Goal: Transaction & Acquisition: Purchase product/service

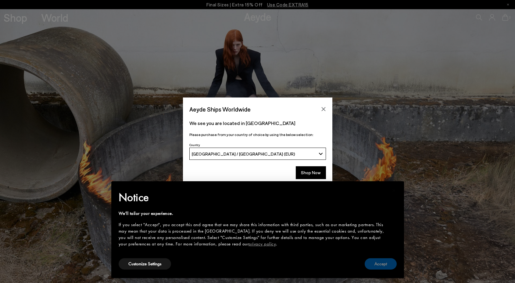
click at [385, 267] on button "Accept" at bounding box center [381, 263] width 32 height 11
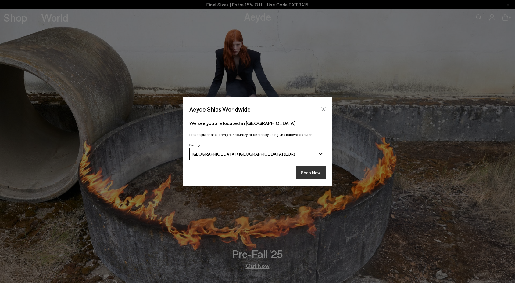
click at [313, 172] on button "Shop Now" at bounding box center [311, 172] width 30 height 13
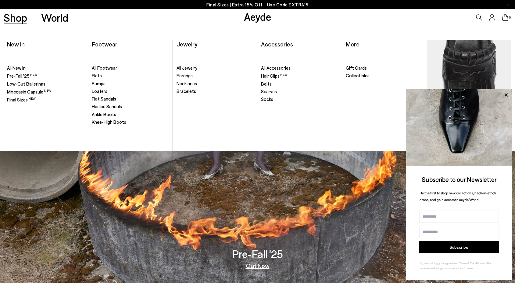
click at [32, 85] on span "Low-Cut Ballerinas" at bounding box center [26, 83] width 38 height 5
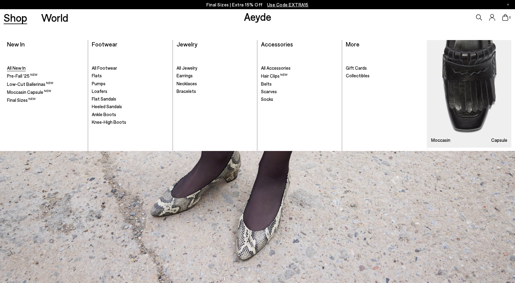
click at [27, 67] on link "All New In" at bounding box center [45, 68] width 77 height 6
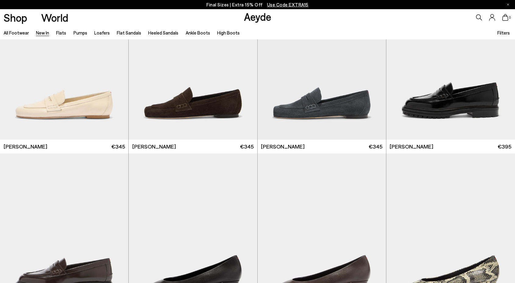
scroll to position [436, 0]
